Goal: Information Seeking & Learning: Learn about a topic

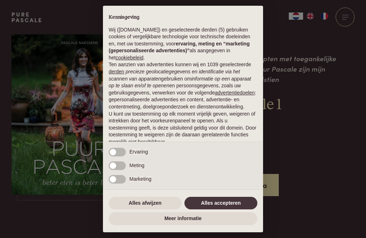
click at [156, 204] on button "Alles afwijzen" at bounding box center [145, 203] width 73 height 13
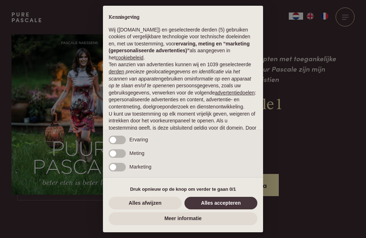
scroll to position [45, 0]
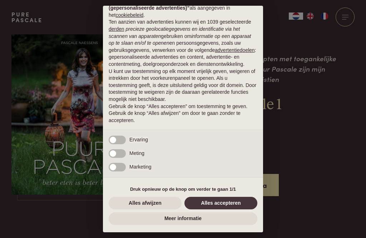
click at [159, 205] on button "Alles afwijzen" at bounding box center [145, 203] width 73 height 13
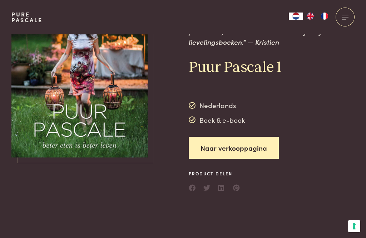
scroll to position [0, 0]
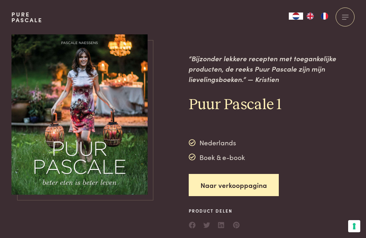
click at [255, 193] on link "Naar verkooppagina" at bounding box center [234, 185] width 90 height 23
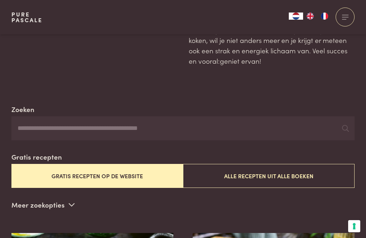
scroll to position [93, 0]
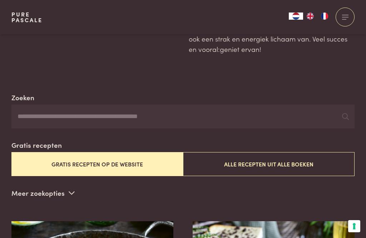
click at [240, 162] on button "Alle recepten uit alle boeken" at bounding box center [269, 164] width 172 height 24
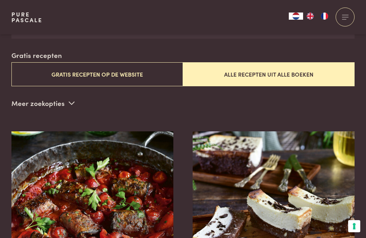
scroll to position [183, 0]
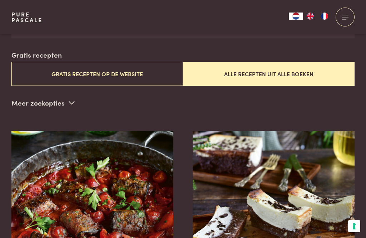
click at [124, 75] on button "Gratis recepten op de website" at bounding box center [97, 74] width 172 height 24
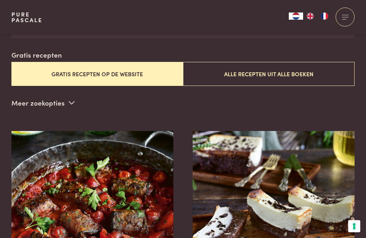
click at [75, 77] on button "Gratis recepten op de website" at bounding box center [97, 74] width 172 height 24
click at [72, 103] on icon at bounding box center [72, 102] width 6 height 7
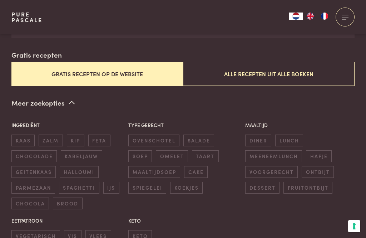
click at [72, 100] on icon at bounding box center [72, 102] width 6 height 7
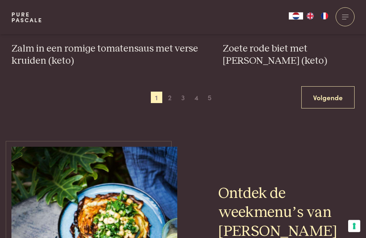
scroll to position [1416, 0]
click at [325, 104] on link "Volgende" at bounding box center [328, 97] width 53 height 23
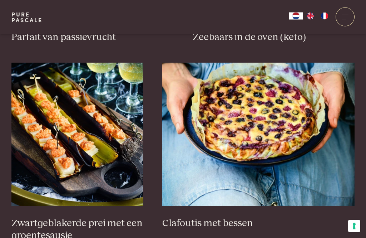
scroll to position [437, 0]
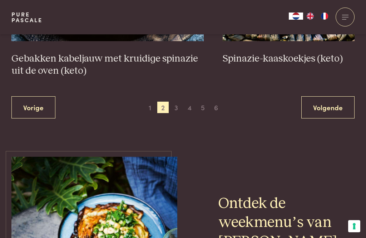
click at [319, 114] on link "Volgende" at bounding box center [328, 107] width 53 height 23
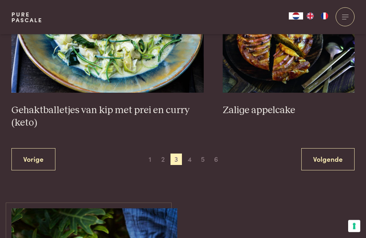
scroll to position [1390, 0]
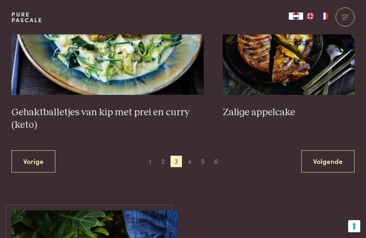
click at [330, 161] on link "Volgende" at bounding box center [328, 161] width 53 height 23
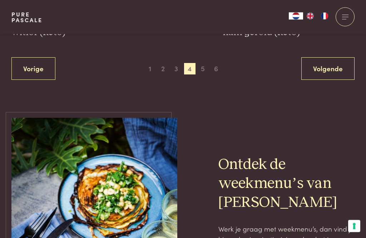
scroll to position [1434, 0]
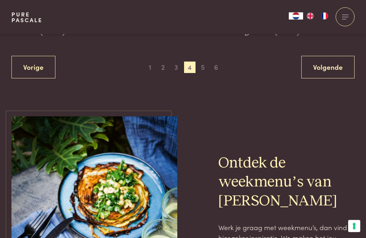
click at [336, 70] on link "Volgende" at bounding box center [328, 67] width 53 height 23
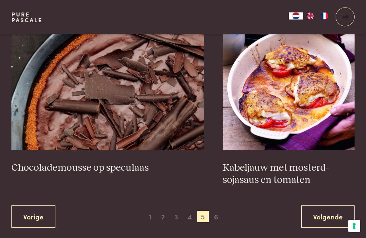
scroll to position [1298, 0]
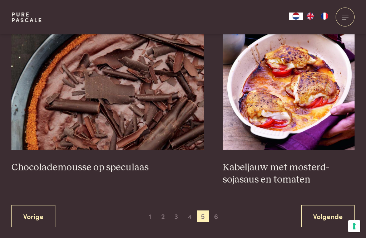
click at [332, 221] on link "Volgende" at bounding box center [328, 216] width 53 height 23
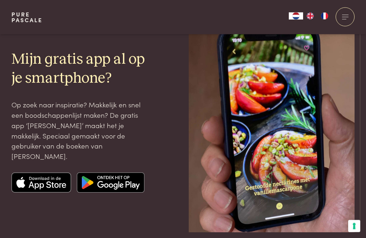
scroll to position [849, 0]
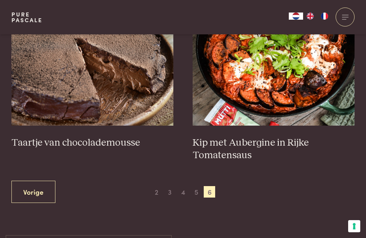
scroll to position [305, 0]
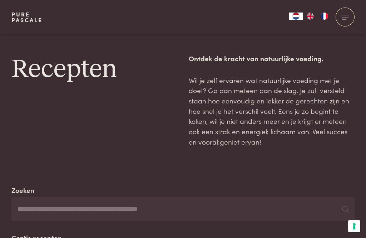
scroll to position [304, 0]
